Goal: Task Accomplishment & Management: Use online tool/utility

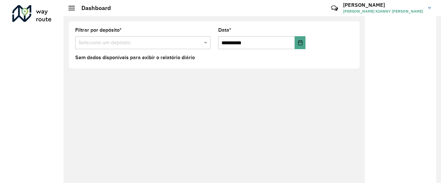
click at [152, 96] on div "**********" at bounding box center [251, 99] width 377 height 167
click at [176, 110] on div "**********" at bounding box center [251, 99] width 377 height 167
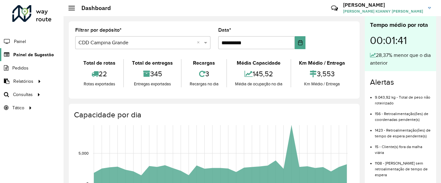
click at [31, 58] on span "Painel de Sugestão" at bounding box center [33, 55] width 40 height 7
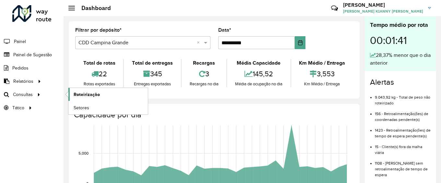
click at [91, 97] on span "Roteirização" at bounding box center [87, 94] width 26 height 7
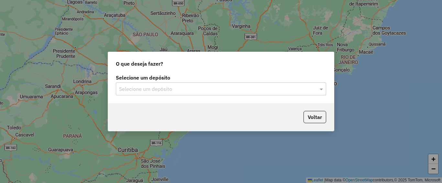
click at [151, 83] on div "Selecione um depósito" at bounding box center [221, 89] width 211 height 13
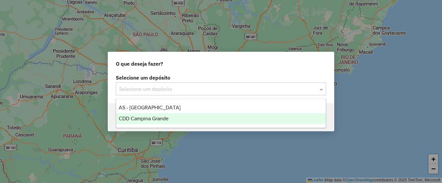
click at [152, 119] on span "CDD Campina Grande" at bounding box center [144, 119] width 50 height 6
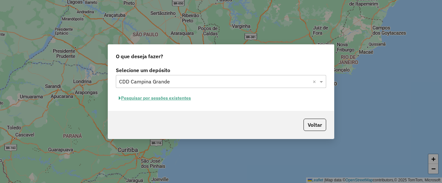
click at [170, 100] on button "Pesquisar por sessões existentes" at bounding box center [155, 98] width 78 height 10
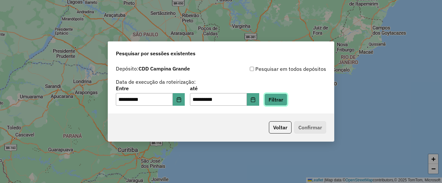
click at [288, 103] on button "Filtrar" at bounding box center [276, 100] width 23 height 12
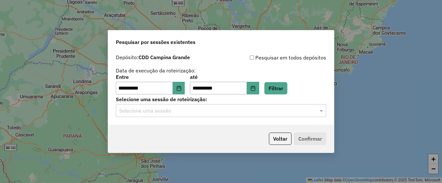
click at [196, 113] on input "text" at bounding box center [214, 111] width 191 height 8
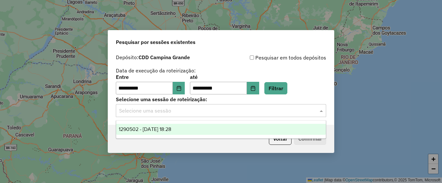
click at [171, 132] on span "1290502 - 08/10/2025 18:28" at bounding box center [145, 130] width 52 height 6
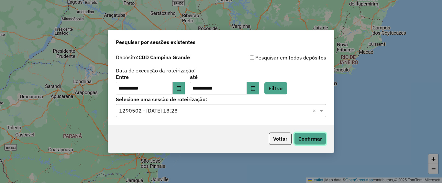
click at [311, 144] on button "Confirmar" at bounding box center [310, 139] width 32 height 12
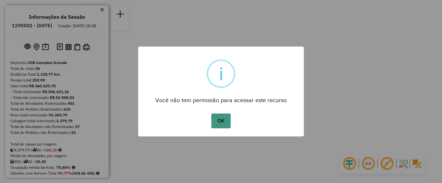
click at [216, 119] on div "OK No Cancel" at bounding box center [221, 121] width 166 height 18
click at [219, 119] on button "OK" at bounding box center [221, 121] width 19 height 15
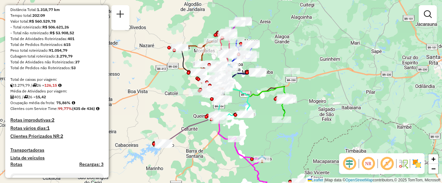
scroll to position [97, 0]
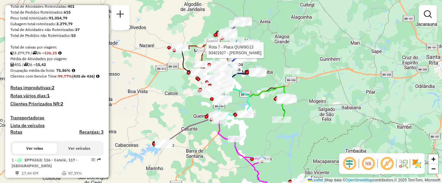
select select "**********"
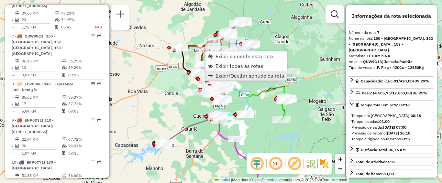
scroll to position [485, 0]
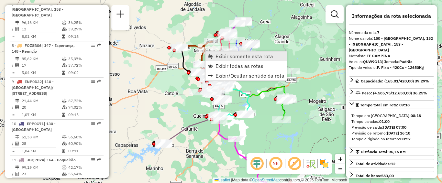
click at [251, 55] on span "Exibir somente esta rota" at bounding box center [245, 56] width 58 height 5
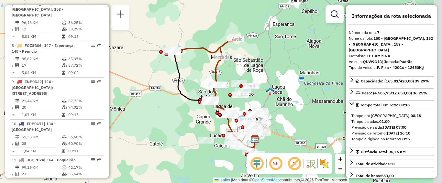
drag, startPoint x: 265, startPoint y: 63, endPoint x: 256, endPoint y: 65, distance: 9.2
click at [256, 65] on div "Janela de atendimento Grade de atendimento Capacidade Transportadoras Veículos …" at bounding box center [221, 91] width 442 height 183
click at [293, 161] on em at bounding box center [295, 164] width 16 height 16
click at [292, 164] on em at bounding box center [295, 164] width 16 height 16
click at [280, 164] on em at bounding box center [276, 164] width 16 height 16
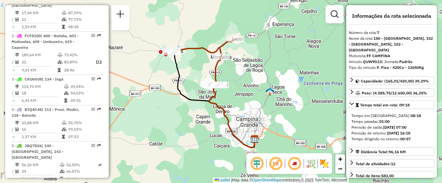
scroll to position [161, 0]
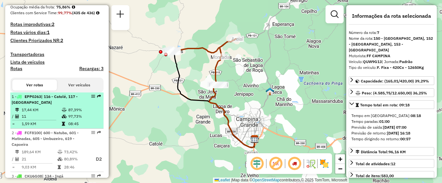
click at [47, 113] on td "17,44 KM" at bounding box center [41, 110] width 40 height 6
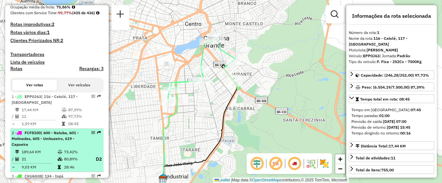
scroll to position [193, 0]
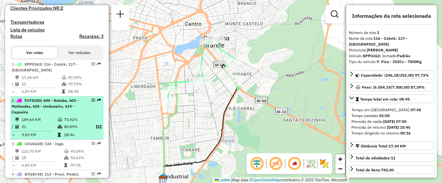
click at [42, 123] on td "189,64 KM" at bounding box center [39, 120] width 36 height 6
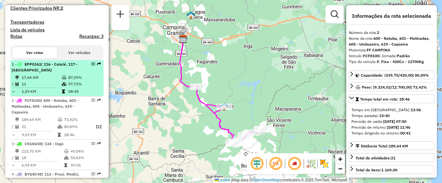
scroll to position [225, 0]
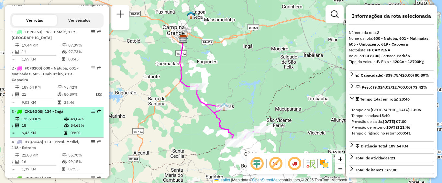
click at [50, 127] on li "3 - CKU6G08 | 134 - Ingá 115,70 KM 49,04% / 18 54,63% = 6,43 KM 09:01" at bounding box center [56, 123] width 93 height 30
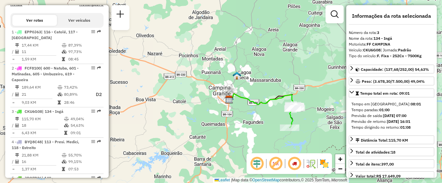
drag, startPoint x: 279, startPoint y: 118, endPoint x: 258, endPoint y: 107, distance: 23.6
click at [258, 107] on div "Janela de atendimento Grade de atendimento Capacidade Transportadoras Veículos …" at bounding box center [221, 91] width 442 height 183
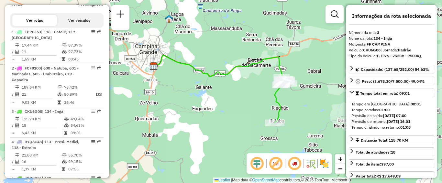
drag, startPoint x: 205, startPoint y: 107, endPoint x: 194, endPoint y: 107, distance: 11.0
click at [194, 107] on div "Janela de atendimento Grade de atendimento Capacidade Transportadoras Veículos …" at bounding box center [221, 91] width 442 height 183
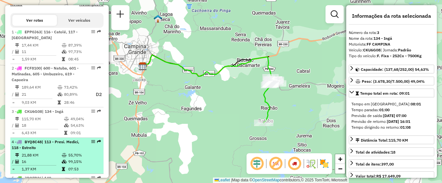
click at [32, 144] on span "BYQ8C48" at bounding box center [33, 142] width 17 height 5
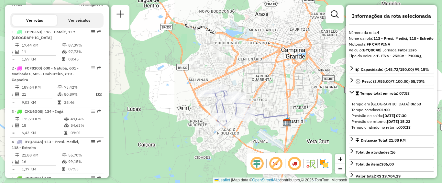
drag, startPoint x: 265, startPoint y: 97, endPoint x: 262, endPoint y: 86, distance: 11.9
click at [262, 86] on div "Janela de atendimento Grade de atendimento Capacidade Transportadoras Veículos …" at bounding box center [221, 91] width 442 height 183
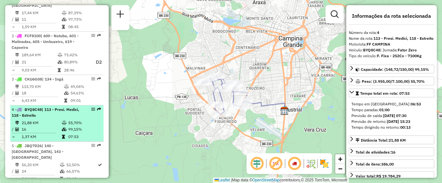
scroll to position [290, 0]
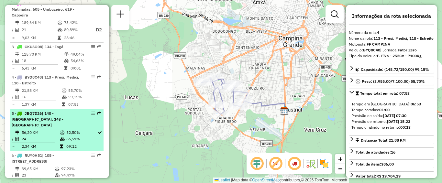
click at [59, 128] on div "5 - JBQ7D26 | 140 - [GEOGRAPHIC_DATA], 143 - [GEOGRAPHIC_DATA]" at bounding box center [46, 119] width 69 height 17
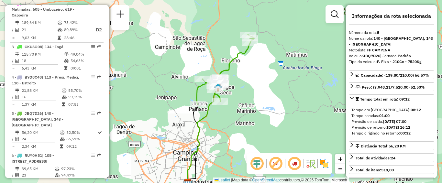
drag, startPoint x: 237, startPoint y: 72, endPoint x: 237, endPoint y: 87, distance: 15.9
click at [237, 87] on div "Janela de atendimento Grade de atendimento Capacidade Transportadoras Veículos …" at bounding box center [221, 91] width 442 height 183
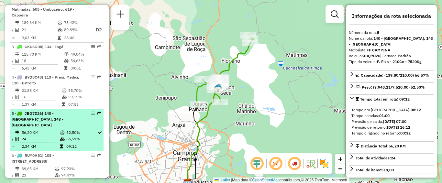
scroll to position [323, 0]
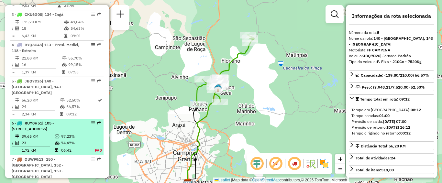
click at [43, 132] on div "6 - RUY0H51 | 105 - [GEOGRAPHIC_DATA], 106 - [GEOGRAPHIC_DATA], 107 - [GEOGRAPH…" at bounding box center [46, 126] width 69 height 12
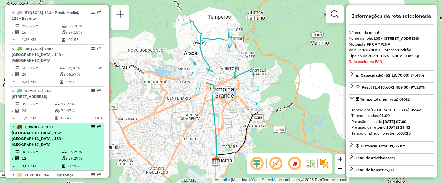
scroll to position [387, 0]
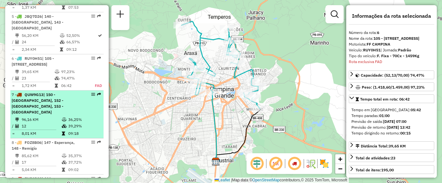
click at [53, 123] on td "96,16 KM" at bounding box center [41, 120] width 40 height 6
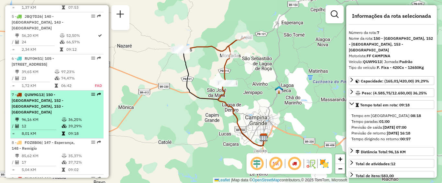
scroll to position [420, 0]
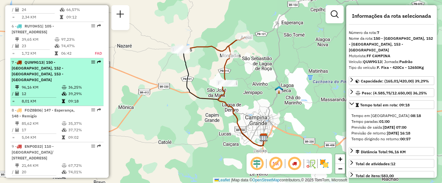
click at [53, 119] on div "8 - FOZ8B06 | 147 - Esperança, 148 - Remigío" at bounding box center [46, 114] width 69 height 12
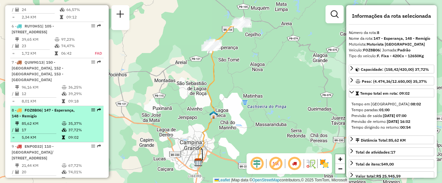
scroll to position [452, 0]
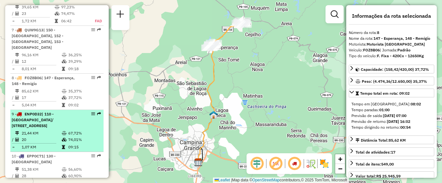
click at [59, 135] on li "9 - ENP0D32 | 110 - [GEOGRAPHIC_DATA]/ [GEOGRAPHIC_DATA], 111 - [GEOGRAPHIC_DAT…" at bounding box center [56, 131] width 93 height 42
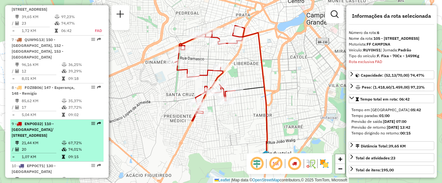
scroll to position [475, 0]
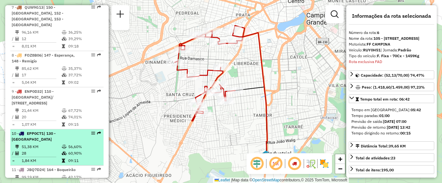
click at [68, 141] on div "10 - EPP0C71 | 130 - [GEOGRAPHIC_DATA]" at bounding box center [46, 137] width 69 height 12
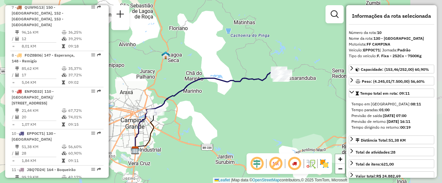
drag, startPoint x: 301, startPoint y: 104, endPoint x: 249, endPoint y: 117, distance: 53.4
click at [249, 117] on div "Janela de atendimento Grade de atendimento Capacidade Transportadoras Veículos …" at bounding box center [221, 91] width 442 height 183
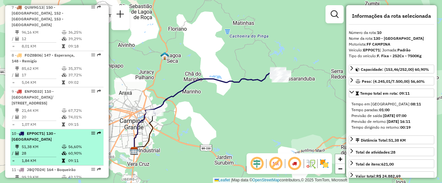
scroll to position [507, 0]
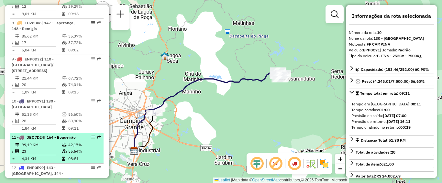
click at [63, 147] on icon at bounding box center [64, 145] width 5 height 4
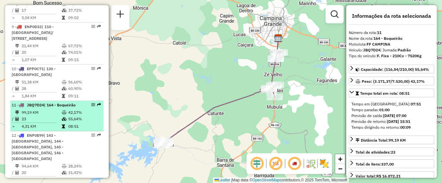
scroll to position [572, 0]
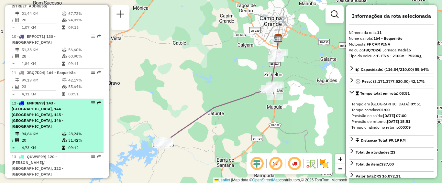
click at [54, 131] on td "94,64 KM" at bounding box center [41, 134] width 40 height 6
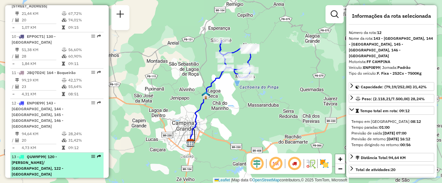
scroll to position [604, 0]
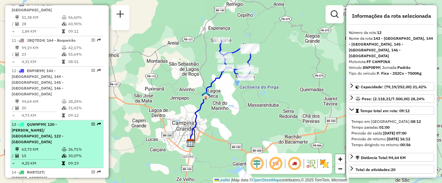
click at [57, 131] on div "13 - QUW9F99 | 120 - [GEOGRAPHIC_DATA]/ [GEOGRAPHIC_DATA], 122 - [GEOGRAPHIC_DA…" at bounding box center [46, 133] width 69 height 23
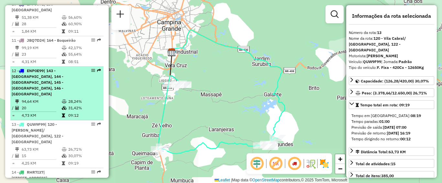
click at [56, 105] on td "20" at bounding box center [41, 108] width 40 height 6
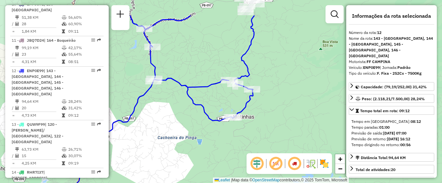
drag, startPoint x: 215, startPoint y: 40, endPoint x: 247, endPoint y: 74, distance: 46.7
click at [247, 74] on icon at bounding box center [193, 69] width 124 height 106
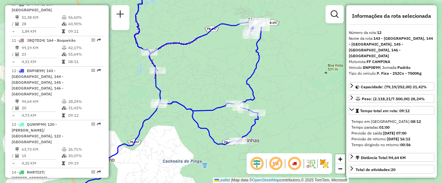
drag, startPoint x: 258, startPoint y: 95, endPoint x: 265, endPoint y: 108, distance: 15.2
click at [265, 108] on div "Janela de atendimento Grade de atendimento Capacidade Transportadoras Veículos …" at bounding box center [221, 91] width 442 height 183
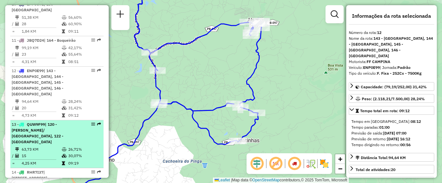
scroll to position [637, 0]
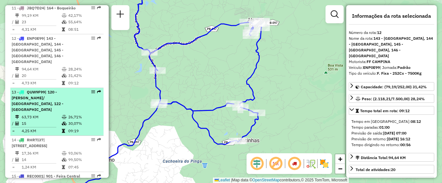
click at [52, 97] on div "13 - QUW9F99 | 120 - [GEOGRAPHIC_DATA]/ [GEOGRAPHIC_DATA], 122 - [GEOGRAPHIC_DA…" at bounding box center [46, 100] width 69 height 23
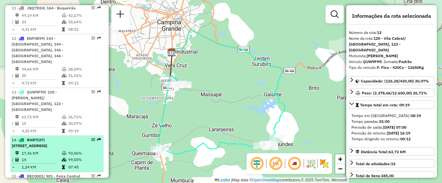
click at [52, 137] on div "14 - RHR7I37 | 900 - Centro, 901 - [GEOGRAPHIC_DATA]" at bounding box center [46, 143] width 69 height 12
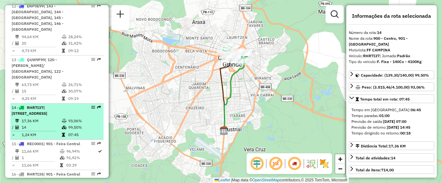
scroll to position [702, 0]
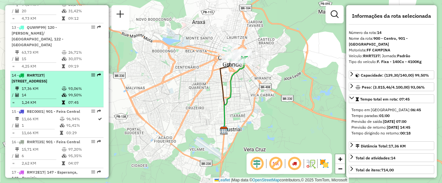
click at [62, 92] on td at bounding box center [65, 95] width 6 height 6
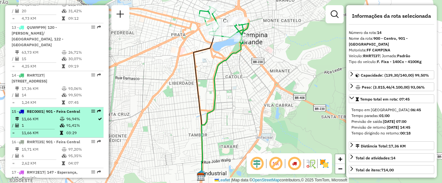
click at [62, 123] on td at bounding box center [63, 125] width 6 height 6
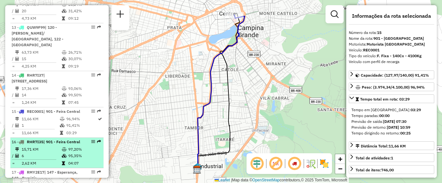
click at [64, 152] on icon at bounding box center [64, 150] width 5 height 4
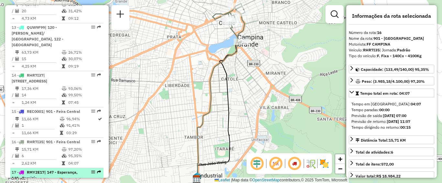
scroll to position [734, 0]
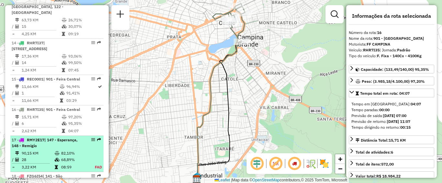
click at [80, 156] on td "82,10%" at bounding box center [74, 153] width 27 height 6
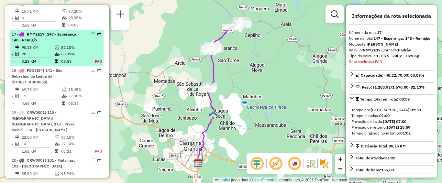
scroll to position [865, 0]
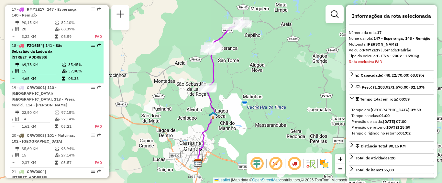
click at [47, 64] on td "69,78 KM" at bounding box center [41, 65] width 40 height 6
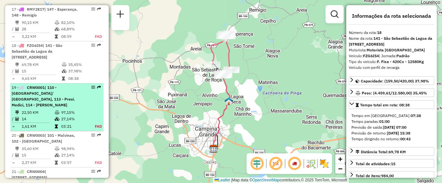
click at [45, 97] on span "| 110 - [GEOGRAPHIC_DATA]/ [GEOGRAPHIC_DATA], 113 - Presi. Medici, 114 - [PERSO…" at bounding box center [43, 96] width 63 height 22
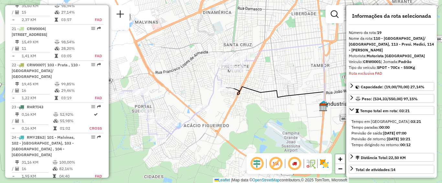
scroll to position [1040, 0]
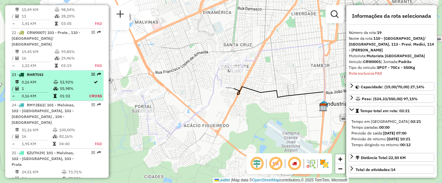
click at [46, 79] on td "0,16 KM" at bounding box center [37, 82] width 32 height 6
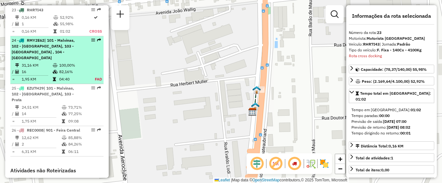
scroll to position [1073, 0]
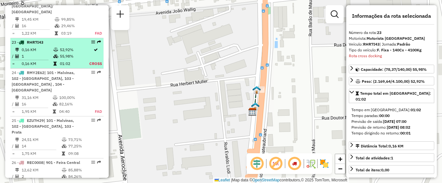
click at [42, 53] on td "1" at bounding box center [37, 56] width 32 height 6
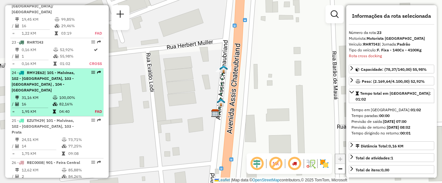
click at [47, 95] on td "31,16 KM" at bounding box center [36, 98] width 31 height 6
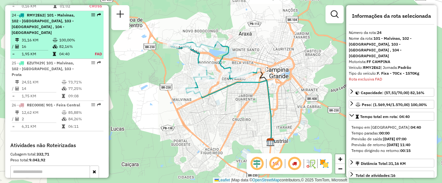
scroll to position [1098, 0]
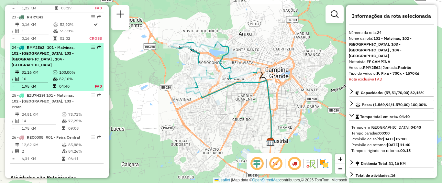
click at [61, 76] on td "82,16%" at bounding box center [73, 79] width 29 height 6
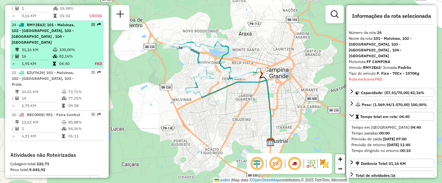
scroll to position [1130, 0]
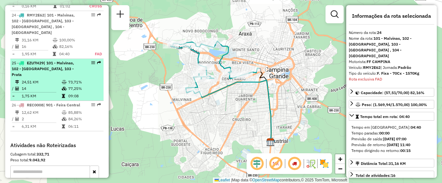
click at [62, 86] on td at bounding box center [65, 89] width 6 height 6
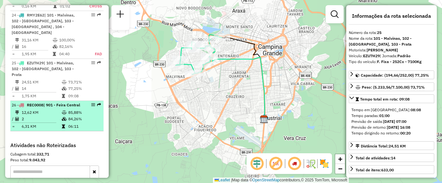
click at [58, 109] on td "12,62 KM" at bounding box center [41, 112] width 40 height 6
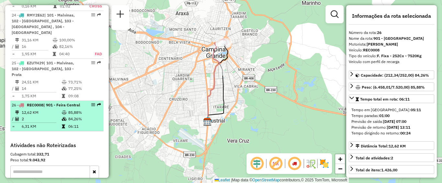
scroll to position [1098, 0]
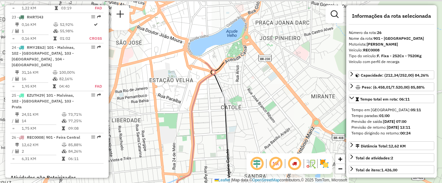
drag, startPoint x: 236, startPoint y: 50, endPoint x: 232, endPoint y: 133, distance: 83.7
click at [232, 133] on div "Janela de atendimento Grade de atendimento Capacidade Transportadoras Veículos …" at bounding box center [221, 91] width 442 height 183
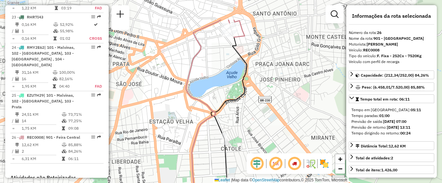
drag, startPoint x: 249, startPoint y: 73, endPoint x: 249, endPoint y: 116, distance: 43.7
click at [249, 116] on div "Janela de atendimento Grade de atendimento Capacidade Transportadoras Veículos …" at bounding box center [221, 91] width 442 height 183
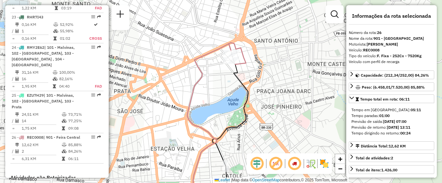
drag, startPoint x: 235, startPoint y: 90, endPoint x: 236, endPoint y: 114, distance: 24.3
click at [236, 114] on div "Janela de atendimento Grade de atendimento Capacidade Transportadoras Veículos …" at bounding box center [221, 91] width 442 height 183
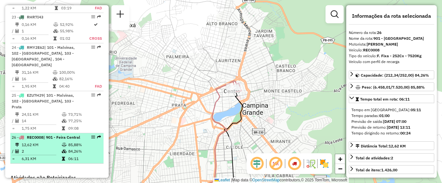
scroll to position [1130, 0]
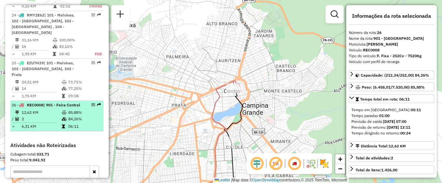
click at [48, 116] on td "2" at bounding box center [41, 119] width 40 height 6
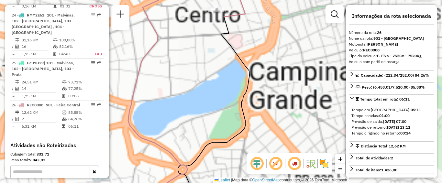
drag, startPoint x: 234, startPoint y: 18, endPoint x: 238, endPoint y: 95, distance: 77.2
click at [238, 17] on icon at bounding box center [230, 1] width 30 height 29
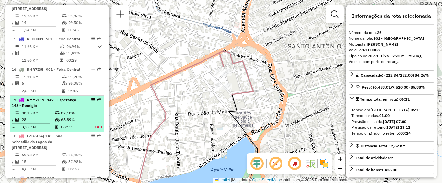
scroll to position [807, 0]
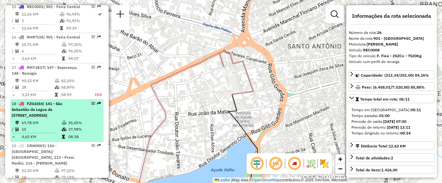
click at [63, 107] on span "| 141 - São Sebastião da Lagoa da [STREET_ADDRESS]" at bounding box center [37, 109] width 51 height 17
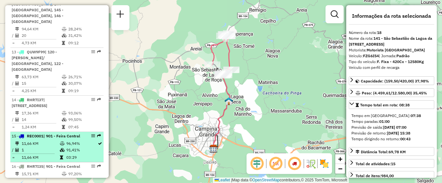
scroll to position [742, 0]
